Goal: Task Accomplishment & Management: Manage account settings

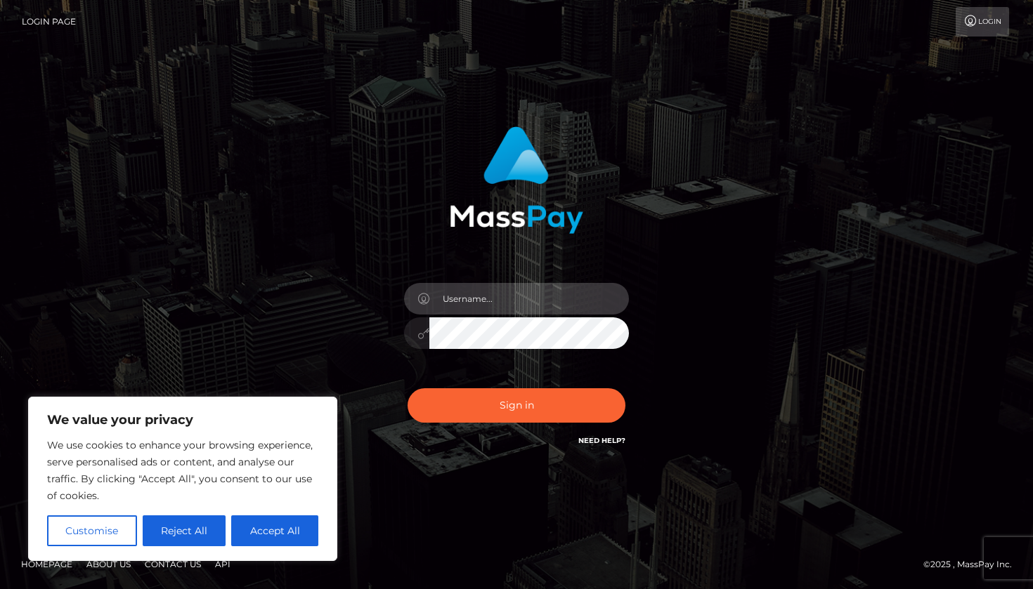
type input "[EMAIL_ADDRESS][DOMAIN_NAME]"
click at [545, 405] on button "Sign in" at bounding box center [516, 406] width 218 height 34
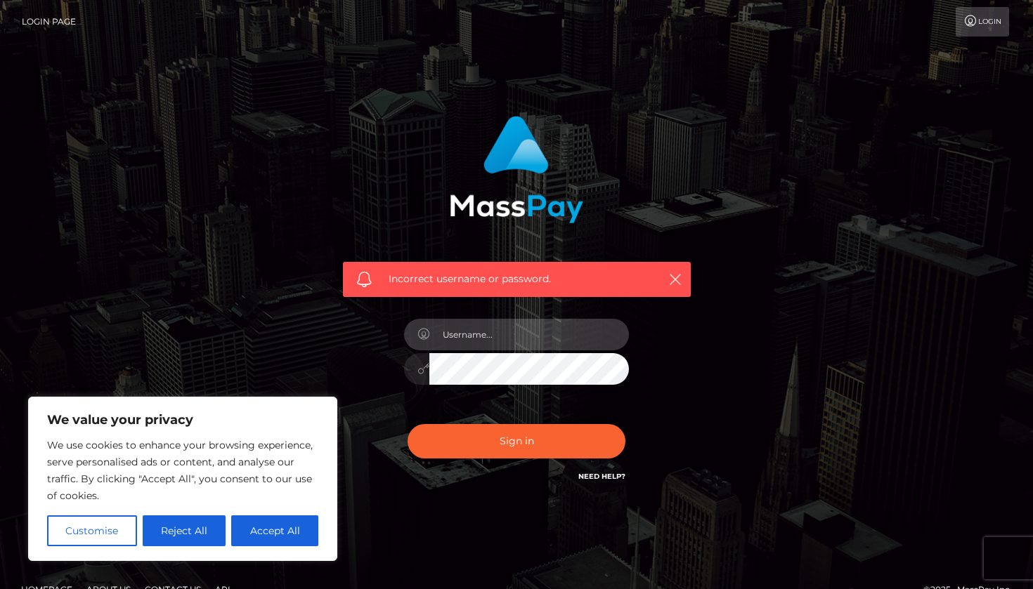
type input "[EMAIL_ADDRESS][DOMAIN_NAME]"
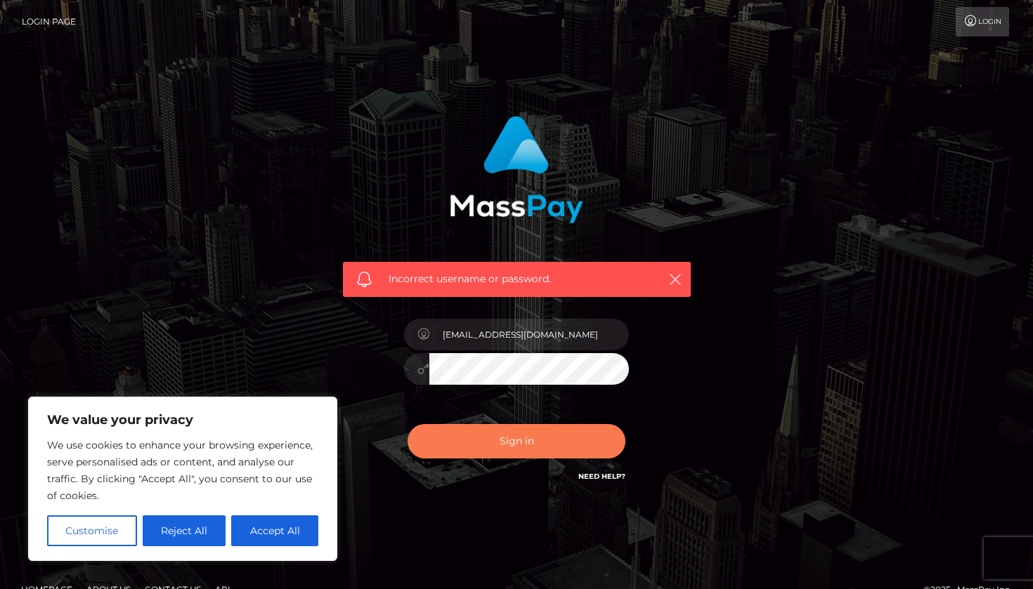
click at [531, 427] on button "Sign in" at bounding box center [516, 441] width 218 height 34
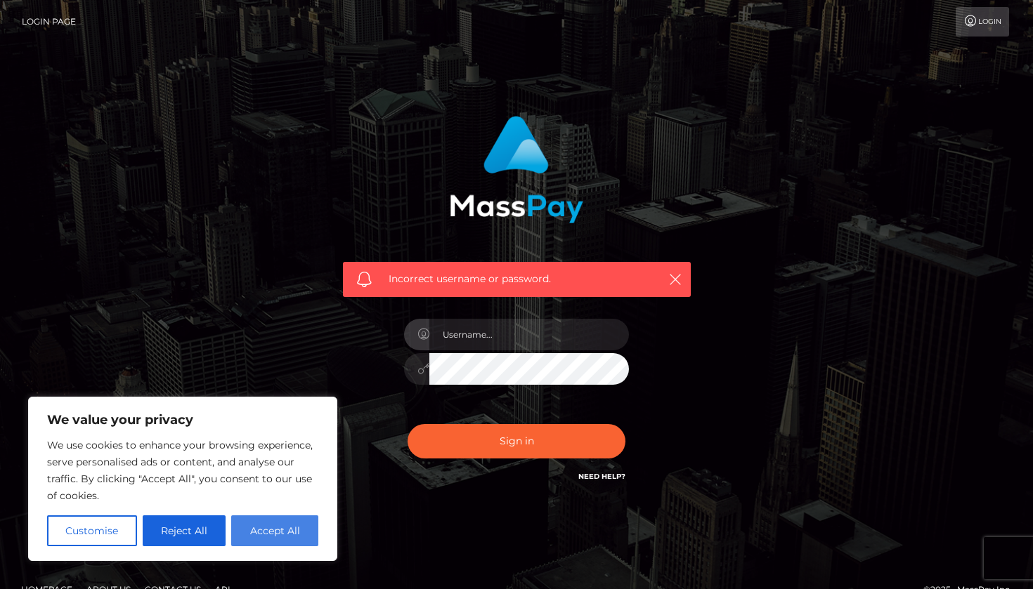
click at [290, 518] on button "Accept All" at bounding box center [274, 531] width 87 height 31
checkbox input "true"
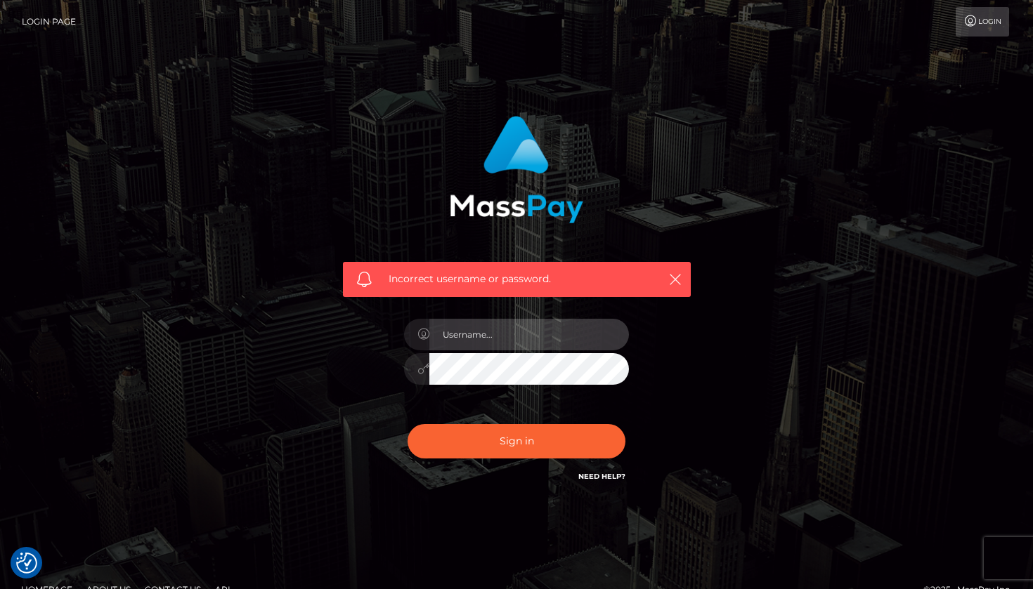
click at [577, 332] on input "text" at bounding box center [529, 335] width 200 height 32
type input "leemannn11@gmail.com"
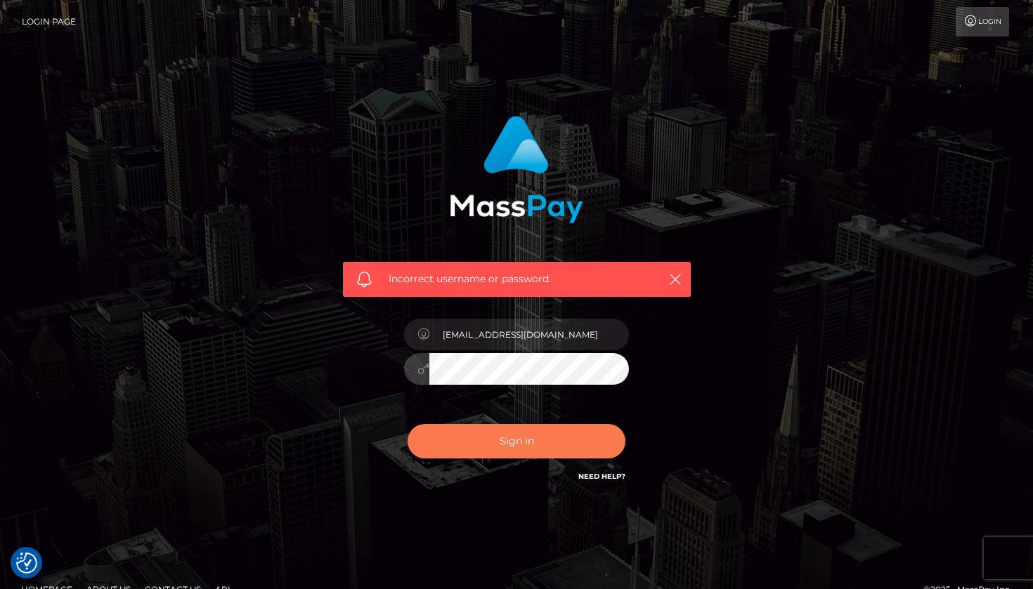
click at [521, 433] on button "Sign in" at bounding box center [516, 441] width 218 height 34
